Goal: Communication & Community: Answer question/provide support

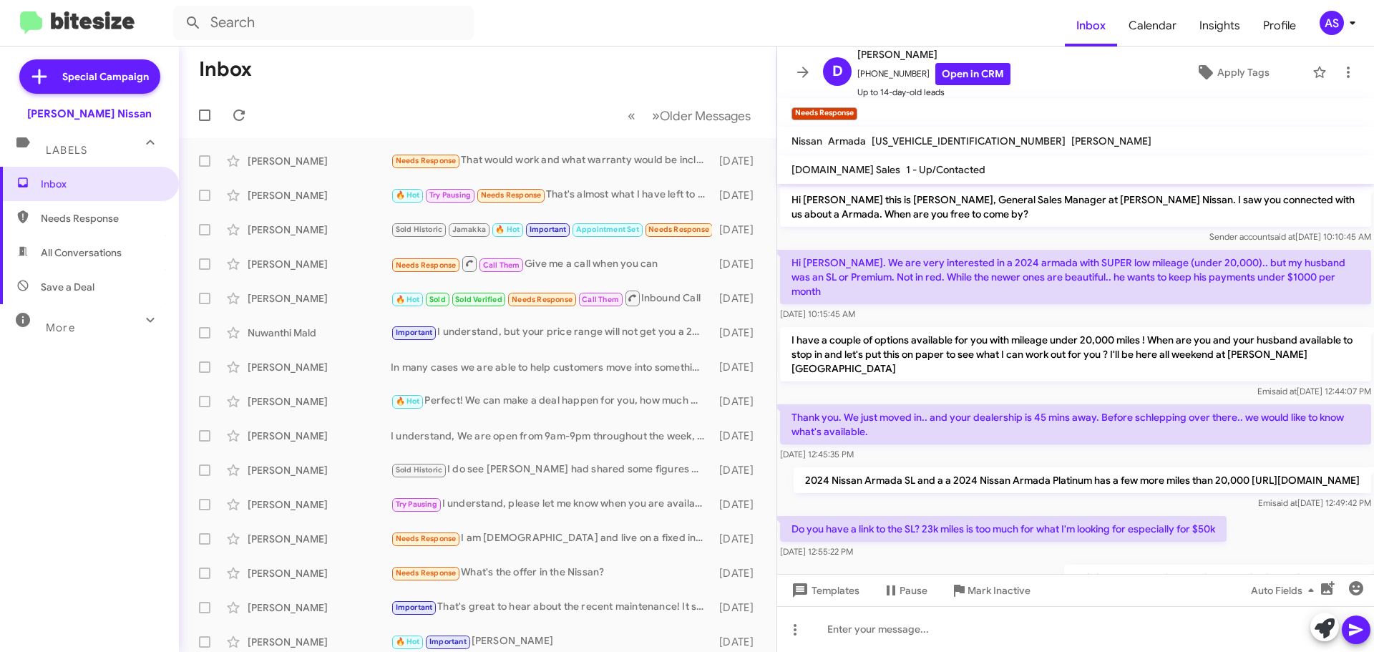
scroll to position [228, 0]
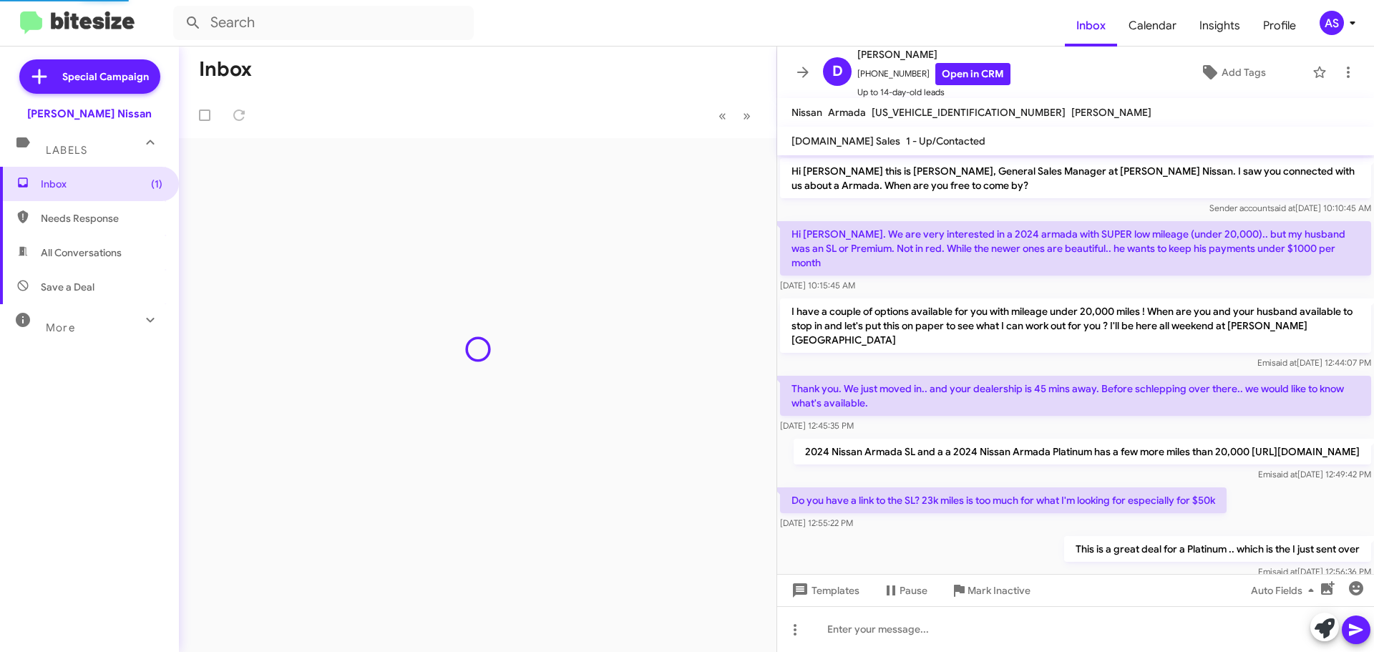
scroll to position [170, 0]
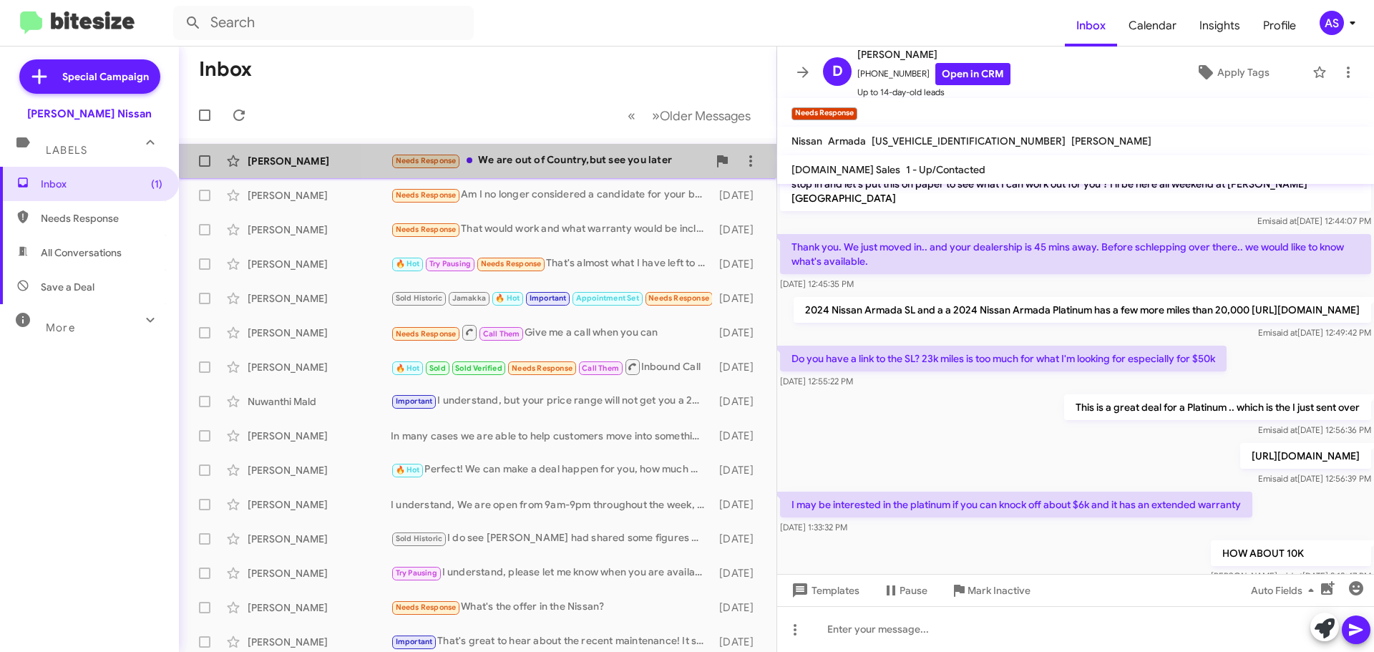
click at [598, 166] on div "Needs Response We are out of Country,but see you later" at bounding box center [549, 160] width 317 height 16
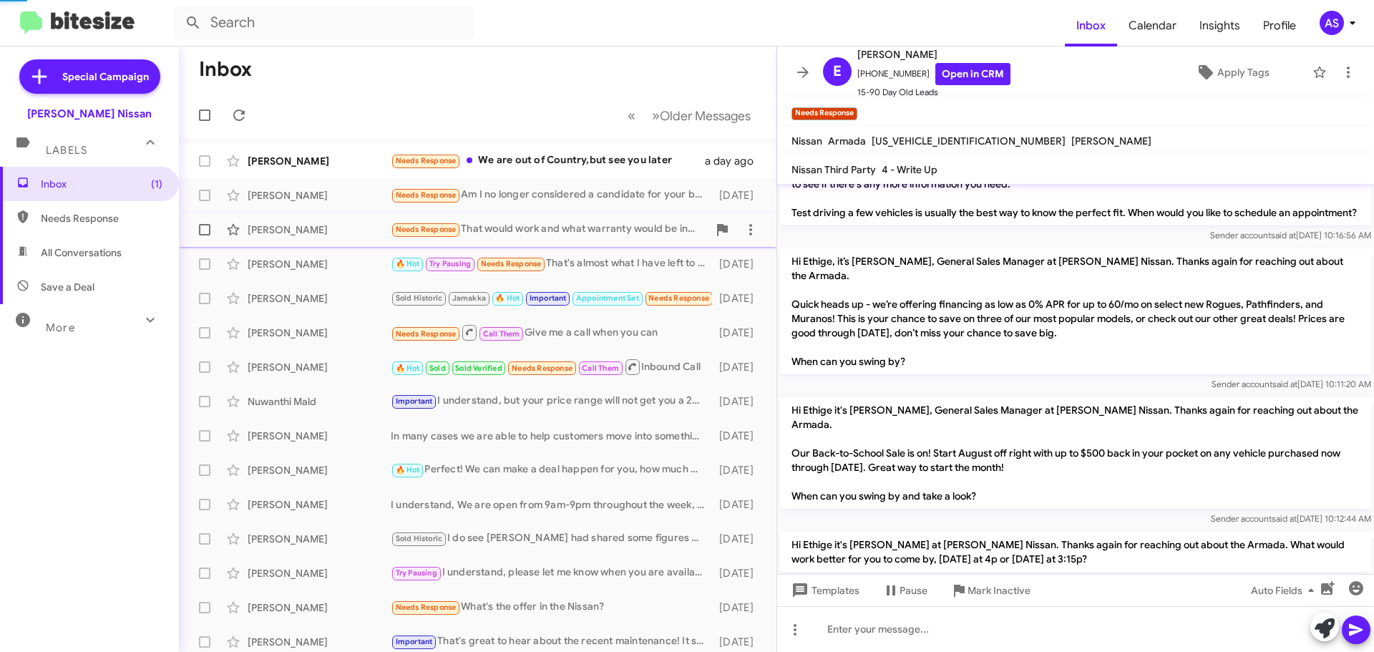
scroll to position [600, 0]
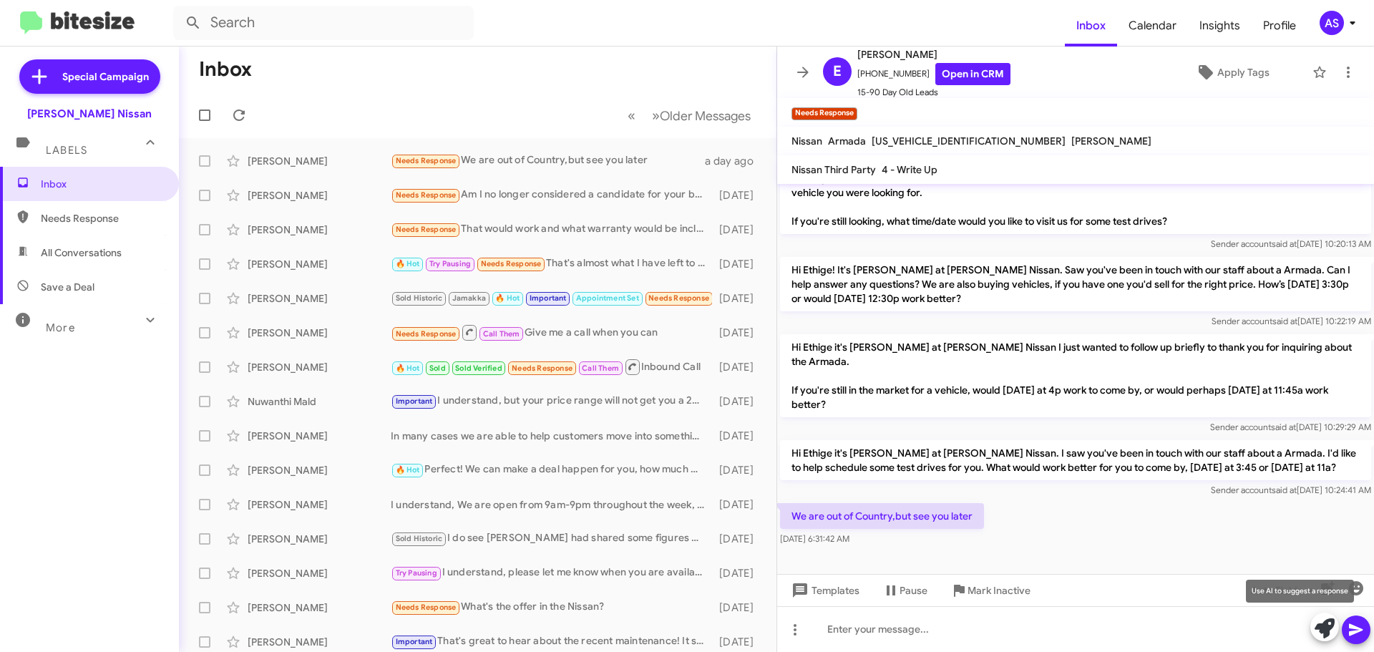
click at [1326, 632] on icon at bounding box center [1325, 628] width 20 height 20
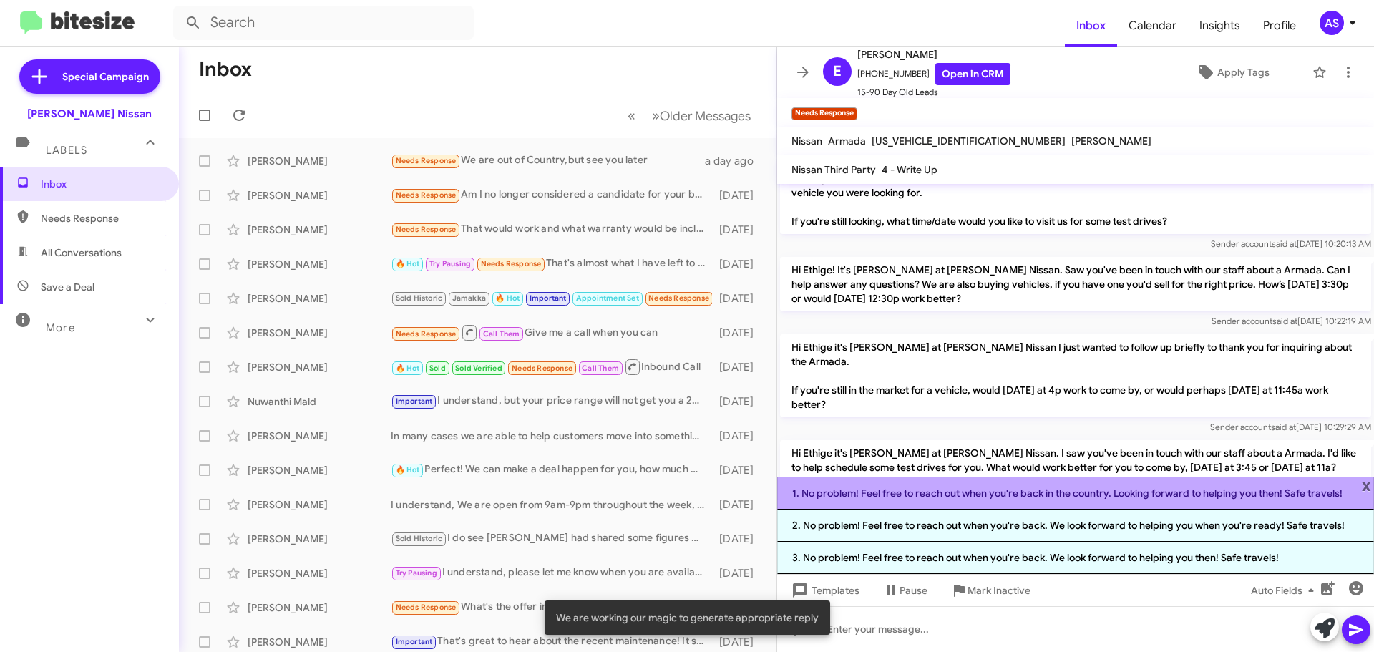
click at [1007, 498] on li "1. No problem! Feel free to reach out when you're back in the country. Looking …" at bounding box center [1075, 493] width 597 height 33
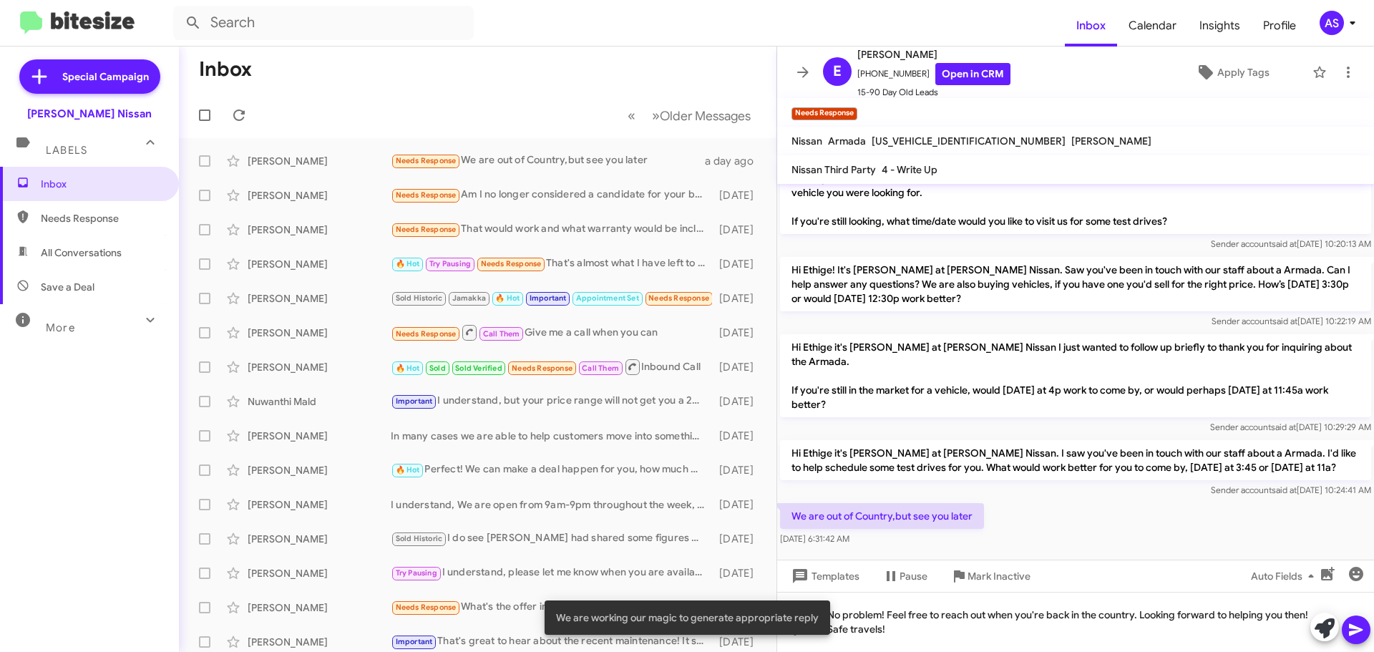
click at [1352, 638] on icon at bounding box center [1355, 629] width 17 height 17
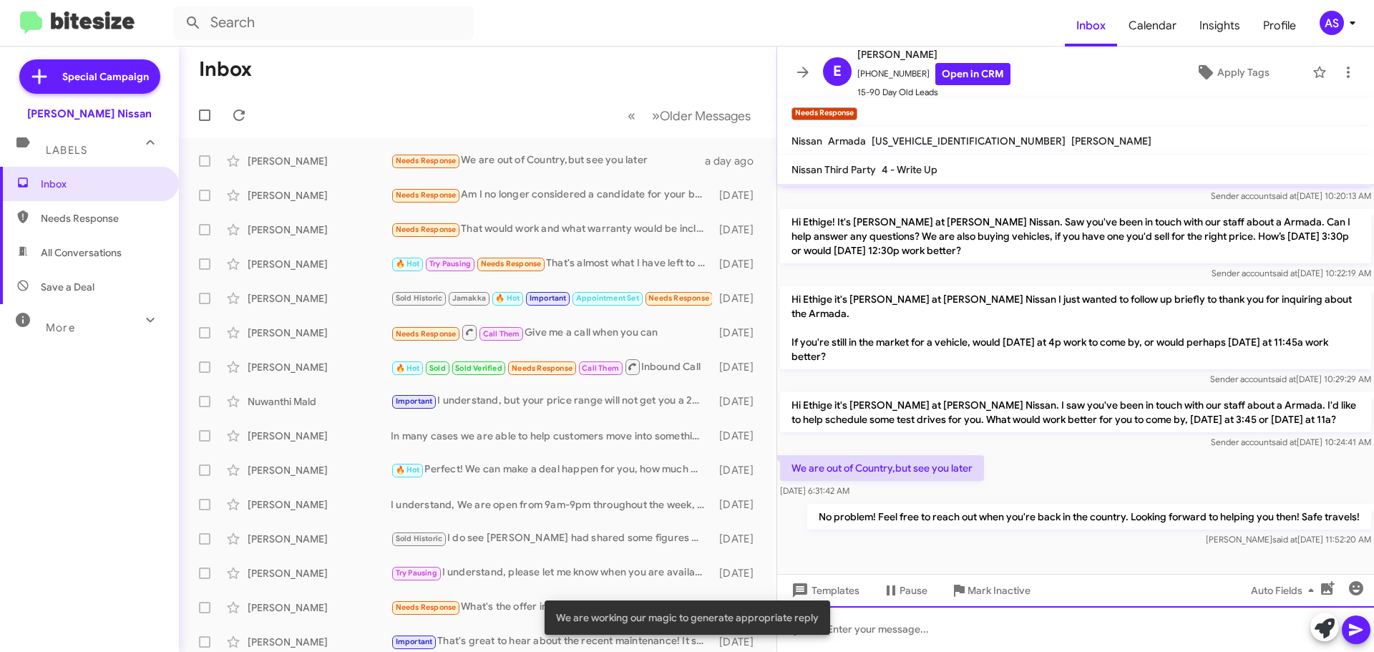
scroll to position [652, 0]
